Goal: Task Accomplishment & Management: Use online tool/utility

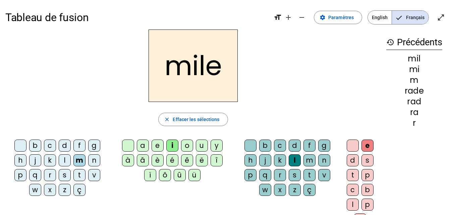
scroll to position [16, 0]
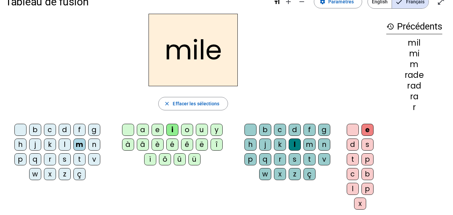
click at [177, 128] on div "i" at bounding box center [172, 130] width 12 height 12
click at [296, 144] on div "l" at bounding box center [295, 145] width 12 height 12
click at [198, 103] on span "Effacer les sélections" at bounding box center [196, 104] width 47 height 8
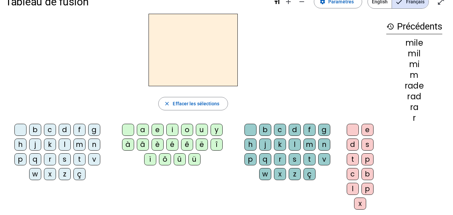
scroll to position [0, 0]
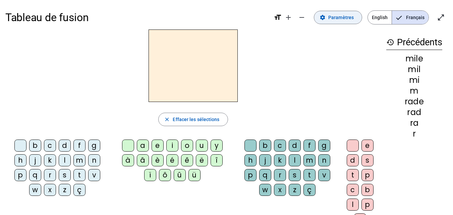
click at [327, 13] on span at bounding box center [338, 17] width 48 height 16
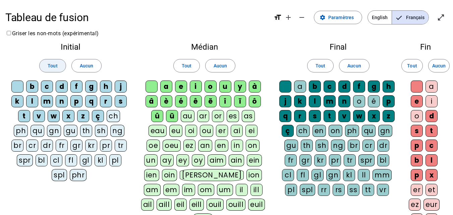
click at [50, 67] on span "Tout" at bounding box center [53, 66] width 10 height 8
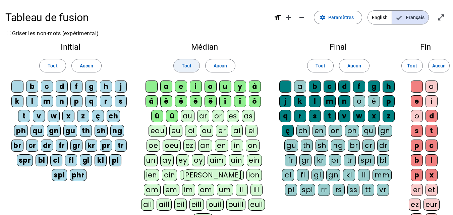
click at [186, 65] on span "Tout" at bounding box center [187, 66] width 10 height 8
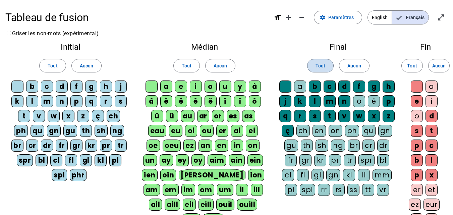
click at [324, 66] on span "Tout" at bounding box center [321, 66] width 10 height 8
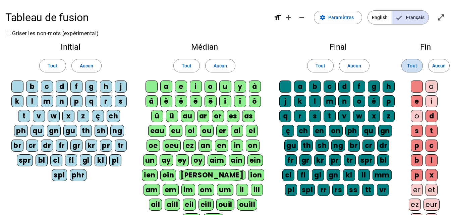
click at [412, 68] on span "Tout" at bounding box center [412, 66] width 10 height 8
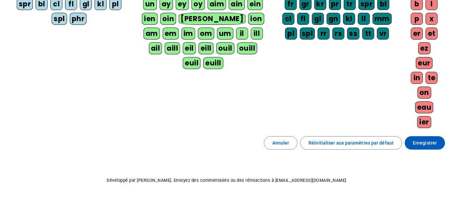
scroll to position [161, 0]
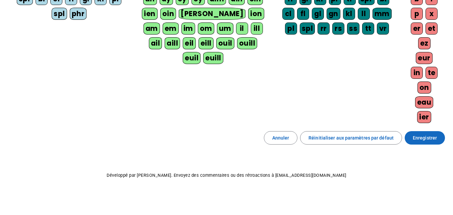
click at [427, 140] on span "Enregistrer" at bounding box center [425, 138] width 24 height 8
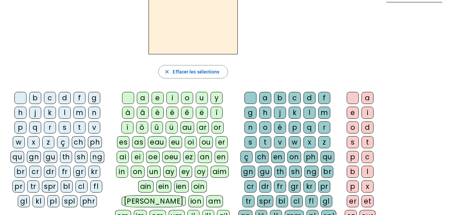
scroll to position [47, 0]
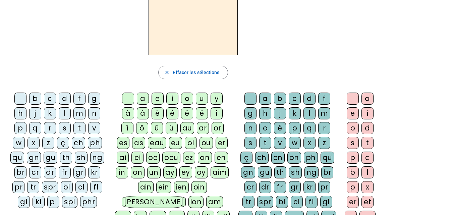
click at [124, 158] on div "ai" at bounding box center [123, 158] width 12 height 12
click at [327, 114] on div "m" at bounding box center [325, 113] width 12 height 12
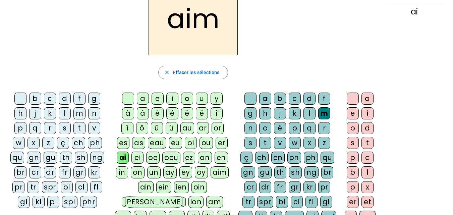
click at [354, 115] on div "e" at bounding box center [353, 113] width 12 height 12
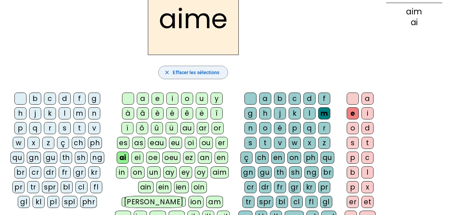
click at [201, 77] on span "button" at bounding box center [193, 72] width 69 height 16
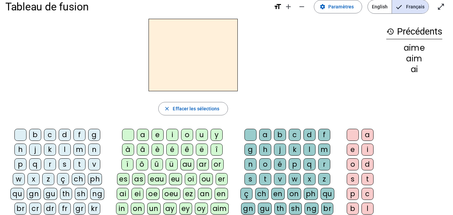
scroll to position [0, 0]
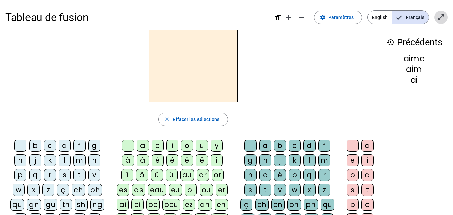
click at [442, 17] on mat-icon "open_in_full" at bounding box center [441, 17] width 8 height 8
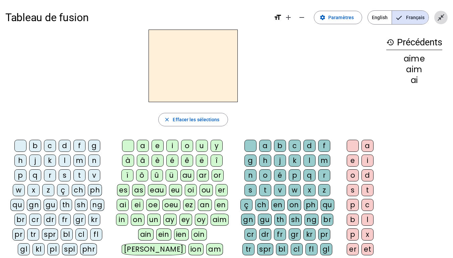
click at [440, 18] on mat-icon "close_fullscreen" at bounding box center [441, 17] width 8 height 8
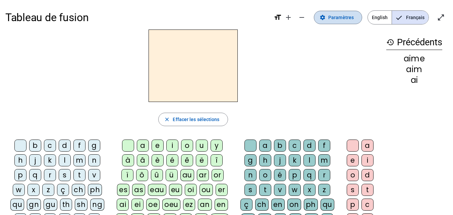
click at [351, 22] on span at bounding box center [338, 17] width 48 height 16
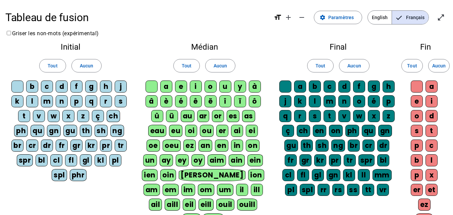
click at [23, 161] on div "spr" at bounding box center [25, 160] width 16 height 12
click at [58, 176] on div "spl" at bounding box center [59, 175] width 15 height 12
click at [100, 161] on div "kl" at bounding box center [101, 160] width 12 height 12
click at [90, 146] on div "kr" at bounding box center [91, 146] width 12 height 12
click at [119, 131] on div "ng" at bounding box center [117, 131] width 14 height 12
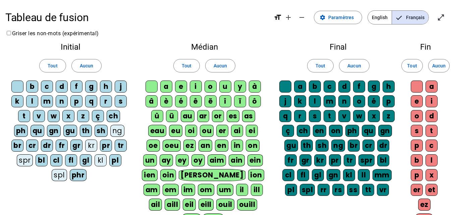
click at [88, 131] on div "th" at bounding box center [86, 131] width 12 height 12
click at [71, 132] on div "gu" at bounding box center [70, 131] width 14 height 12
click at [74, 178] on div "phr" at bounding box center [78, 175] width 17 height 12
click at [46, 148] on div "dr" at bounding box center [47, 146] width 12 height 12
click at [47, 148] on div "dr" at bounding box center [47, 146] width 12 height 12
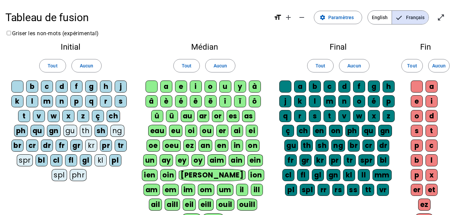
click at [18, 146] on div "br" at bounding box center [17, 146] width 12 height 12
click at [36, 143] on div "cr" at bounding box center [32, 146] width 12 height 12
click at [49, 146] on div "dr" at bounding box center [47, 146] width 12 height 12
click at [63, 147] on div "fr" at bounding box center [62, 146] width 12 height 12
click at [76, 148] on div "gr" at bounding box center [76, 146] width 12 height 12
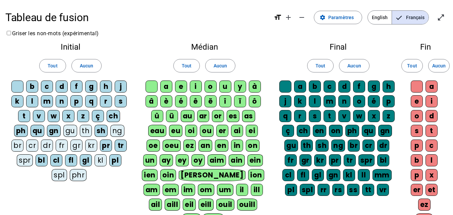
click at [105, 147] on div "pr" at bounding box center [106, 146] width 12 height 12
click at [120, 146] on div "tr" at bounding box center [121, 146] width 12 height 12
click at [174, 119] on div "ü" at bounding box center [172, 116] width 12 height 12
click at [159, 118] on div "û" at bounding box center [157, 116] width 12 height 12
click at [255, 105] on div "ô" at bounding box center [255, 101] width 12 height 12
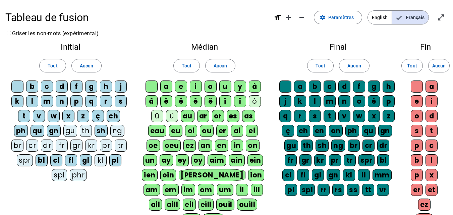
click at [211, 102] on div "ë" at bounding box center [211, 101] width 12 height 12
click at [225, 103] on div "î" at bounding box center [225, 101] width 12 height 12
click at [241, 101] on div "ï" at bounding box center [240, 101] width 12 height 12
click at [170, 162] on div "ay" at bounding box center [166, 160] width 13 height 12
click at [180, 161] on div "ey" at bounding box center [182, 160] width 13 height 12
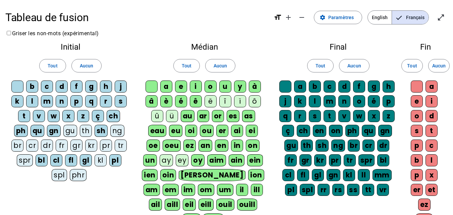
click at [197, 161] on div "oy" at bounding box center [197, 160] width 13 height 12
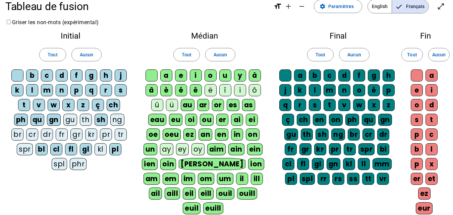
scroll to position [11, 0]
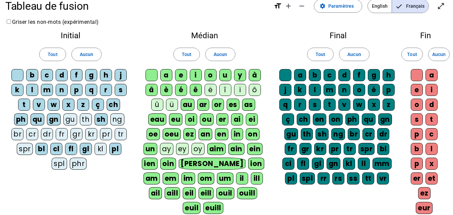
click at [307, 137] on div "th" at bounding box center [307, 134] width 12 height 12
click at [323, 136] on div "sh" at bounding box center [322, 134] width 13 height 12
click at [341, 139] on div "ng" at bounding box center [339, 134] width 14 height 12
click at [353, 135] on div "br" at bounding box center [354, 134] width 12 height 12
click at [368, 135] on div "cr" at bounding box center [369, 134] width 12 height 12
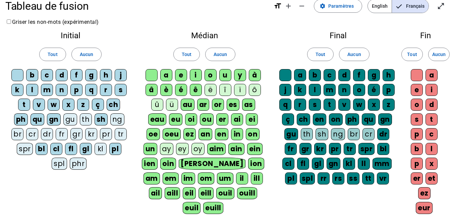
click at [384, 137] on div "dr" at bounding box center [384, 134] width 12 height 12
click at [368, 149] on div "spr" at bounding box center [367, 149] width 16 height 12
click at [382, 151] on div "bl" at bounding box center [384, 149] width 12 height 12
click at [349, 151] on div "tr" at bounding box center [350, 149] width 12 height 12
click at [338, 150] on div "pr" at bounding box center [335, 149] width 12 height 12
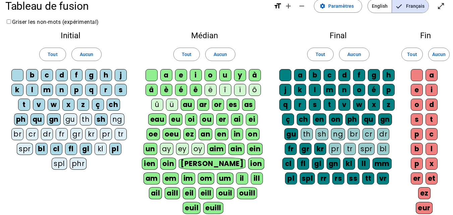
click at [321, 149] on div "kr" at bounding box center [320, 149] width 12 height 12
click at [301, 151] on div "gr" at bounding box center [306, 149] width 12 height 12
click at [295, 150] on div "fr" at bounding box center [291, 149] width 12 height 12
click at [290, 164] on div "cl" at bounding box center [289, 164] width 12 height 12
click at [305, 165] on div "fl" at bounding box center [303, 164] width 12 height 12
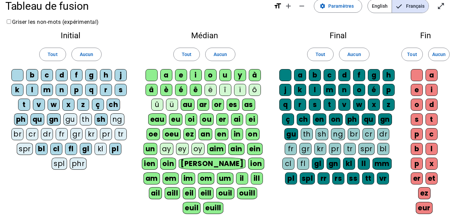
click at [322, 164] on div "gl" at bounding box center [318, 164] width 12 height 12
click at [333, 165] on div "gn" at bounding box center [334, 164] width 14 height 12
click at [346, 165] on div "kl" at bounding box center [349, 164] width 12 height 12
click at [362, 165] on div "ll" at bounding box center [364, 164] width 12 height 12
click at [385, 174] on div "vr" at bounding box center [383, 179] width 12 height 12
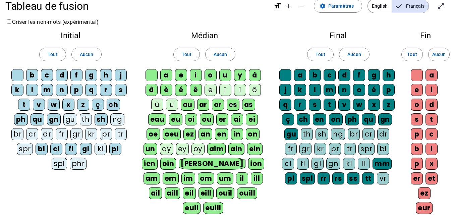
click at [341, 179] on div "rs" at bounding box center [339, 179] width 12 height 12
click at [324, 179] on div "rr" at bounding box center [324, 179] width 12 height 12
click at [308, 180] on div "spl" at bounding box center [307, 179] width 15 height 12
click at [291, 182] on div "pl" at bounding box center [291, 179] width 12 height 12
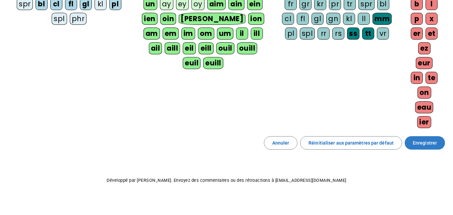
click at [434, 141] on span "Enregistrer" at bounding box center [425, 143] width 24 height 8
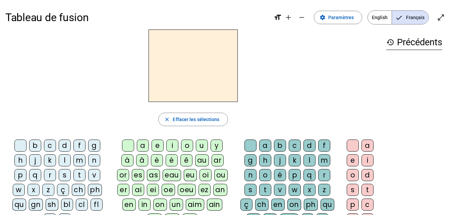
click at [200, 65] on h2 at bounding box center [193, 66] width 89 height 72
